Goal: Information Seeking & Learning: Learn about a topic

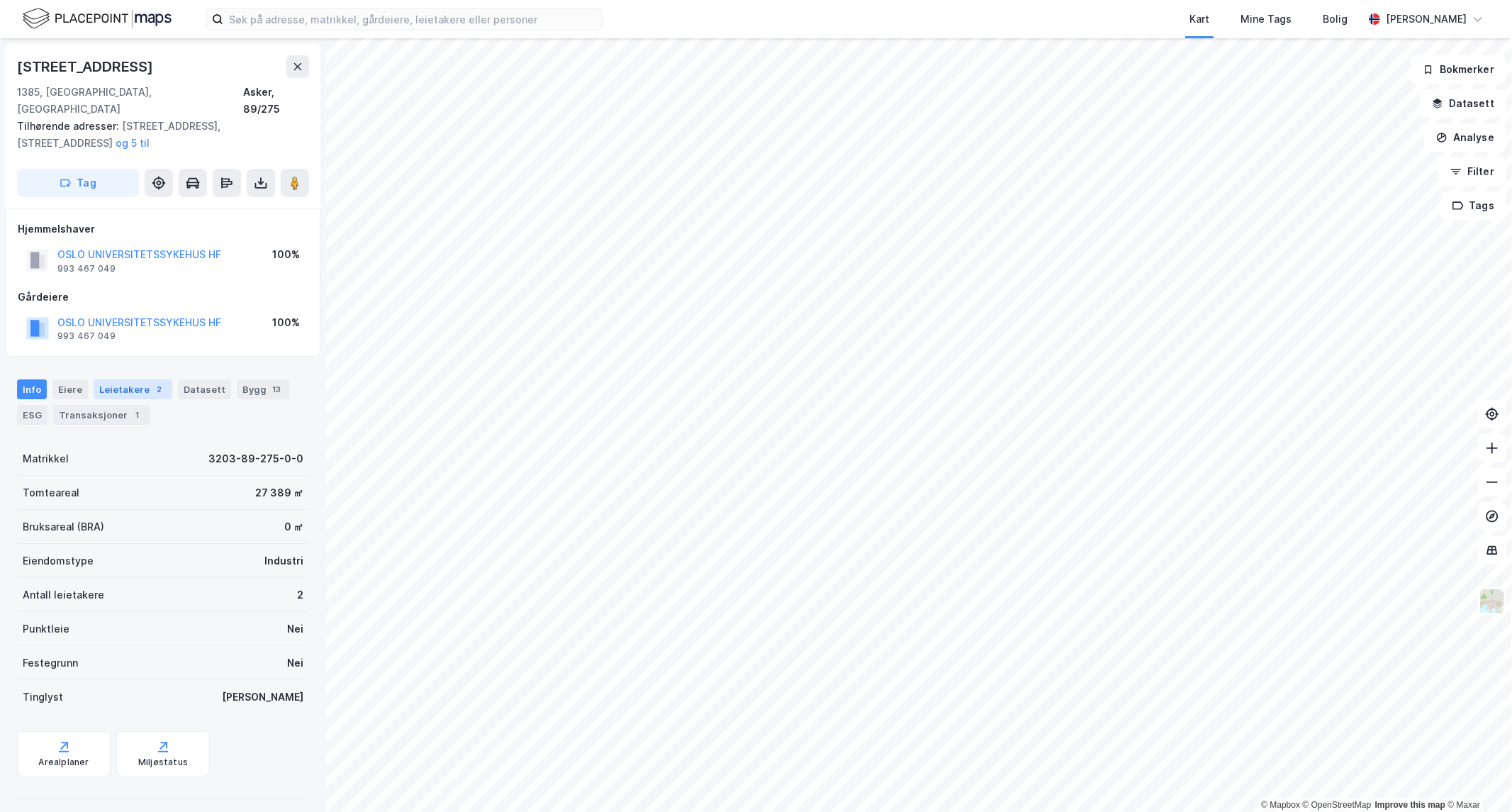
click at [136, 379] on div "Leietakere 2" at bounding box center [132, 388] width 79 height 19
